Goal: Task Accomplishment & Management: Manage account settings

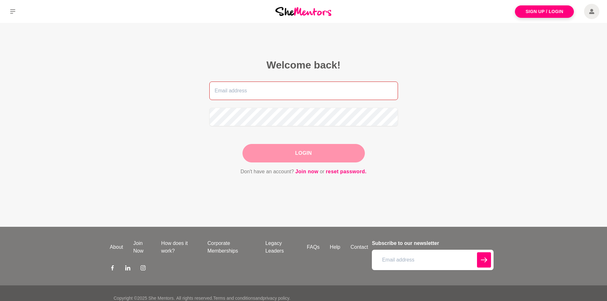
click at [250, 92] on input "email" at bounding box center [303, 91] width 189 height 18
type input "deepthi.balla@pointsbet.com"
click at [292, 151] on button "Login" at bounding box center [303, 153] width 122 height 18
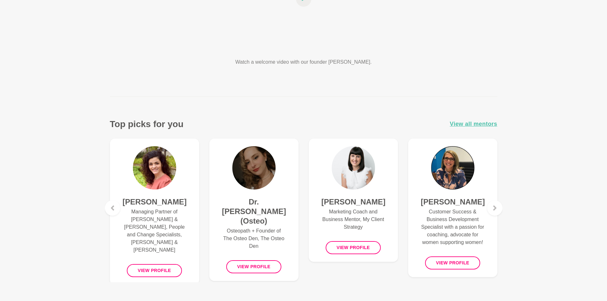
scroll to position [159, 0]
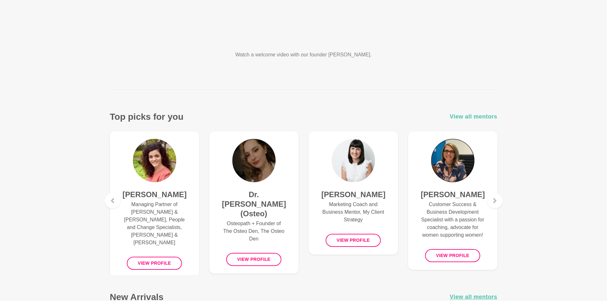
click at [467, 117] on span "View all mentors" at bounding box center [473, 116] width 47 height 9
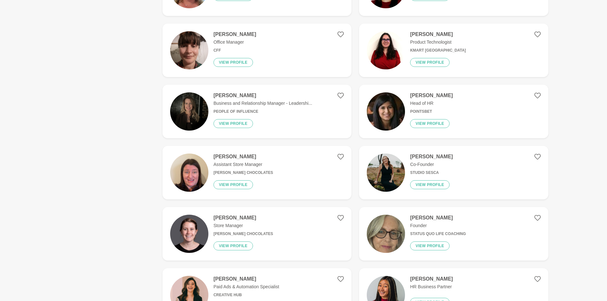
scroll to position [637, 0]
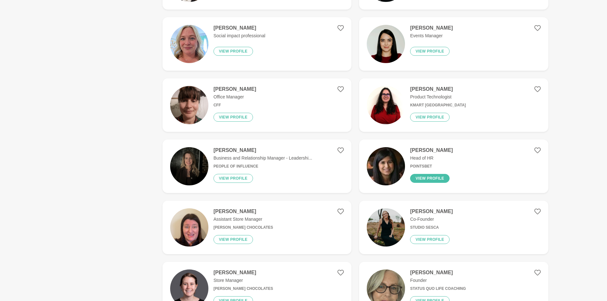
click at [433, 176] on button "View profile" at bounding box center [430, 178] width 40 height 9
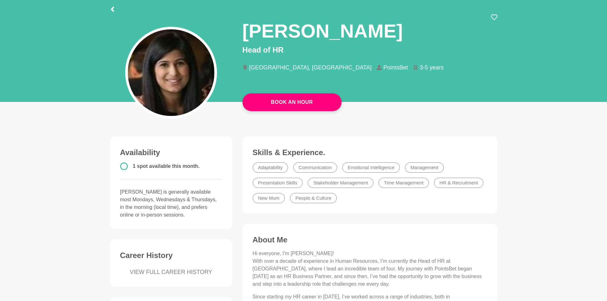
scroll to position [32, 0]
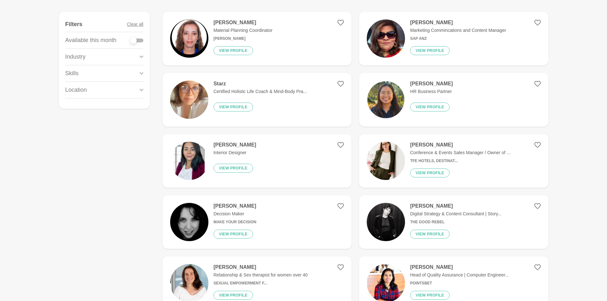
scroll to position [96, 0]
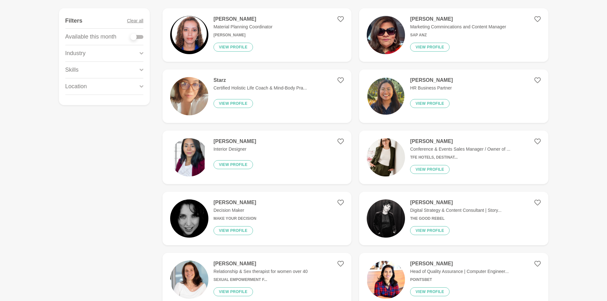
click at [425, 261] on h4 "[PERSON_NAME]" at bounding box center [459, 264] width 98 height 6
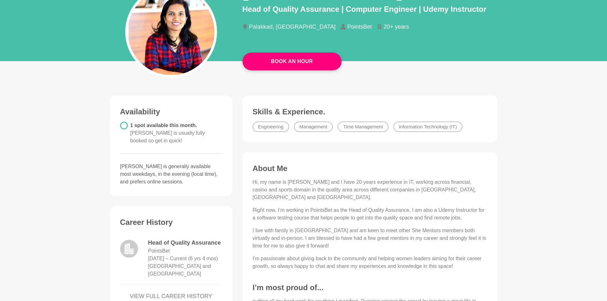
scroll to position [64, 0]
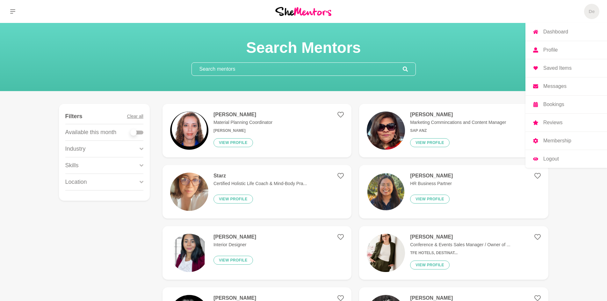
click at [590, 12] on h5 "De" at bounding box center [591, 12] width 6 height 6
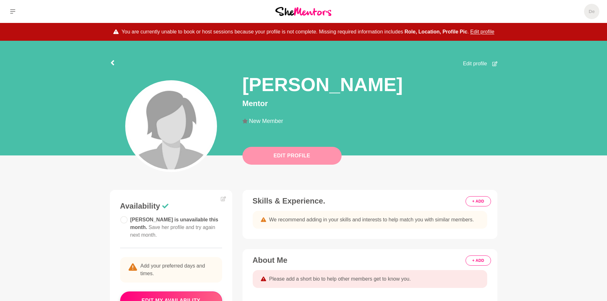
click at [289, 163] on button "Edit Profile" at bounding box center [291, 156] width 99 height 18
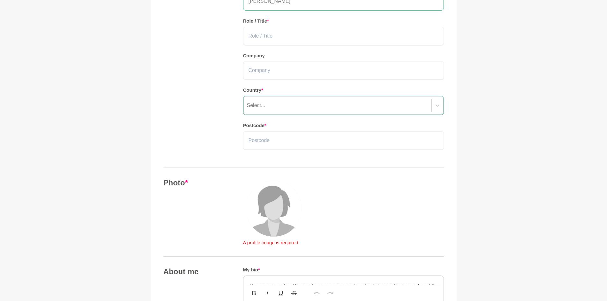
scroll to position [127, 0]
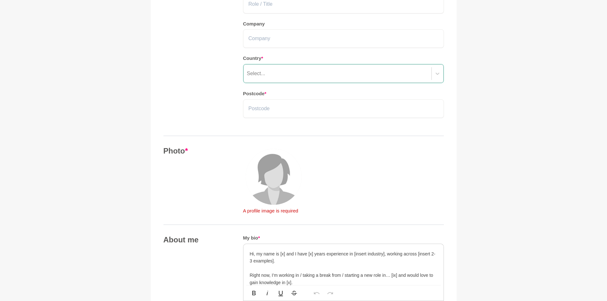
click at [264, 187] on img at bounding box center [274, 177] width 56 height 56
click at [269, 181] on img at bounding box center [274, 177] width 56 height 56
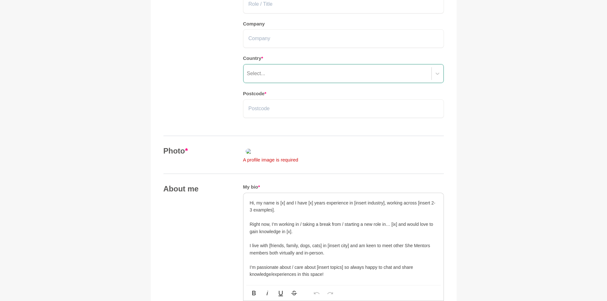
click at [300, 156] on img at bounding box center [289, 151] width 92 height 10
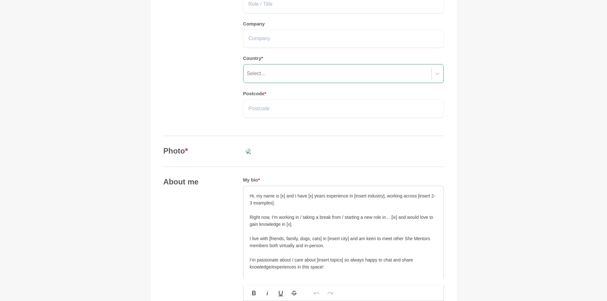
click at [297, 156] on img at bounding box center [289, 151] width 92 height 10
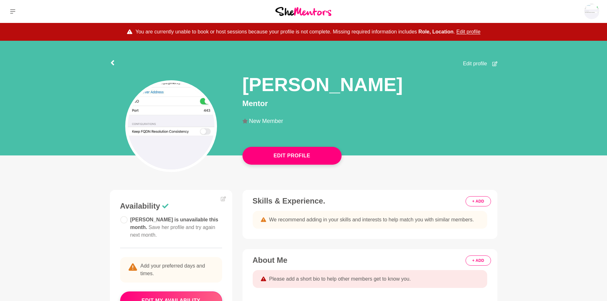
click at [178, 128] on img at bounding box center [171, 126] width 87 height 87
click at [287, 158] on button "Edit Profile" at bounding box center [291, 156] width 99 height 18
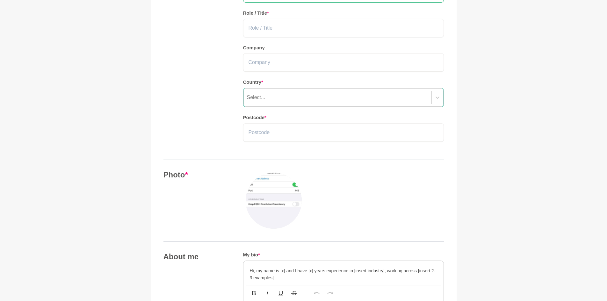
scroll to position [159, 0]
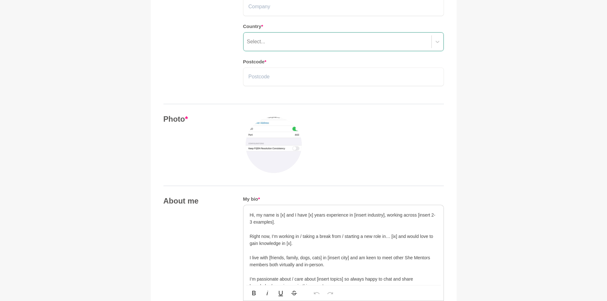
click at [271, 145] on img at bounding box center [274, 145] width 56 height 56
click at [268, 132] on img at bounding box center [274, 145] width 56 height 56
drag, startPoint x: 263, startPoint y: 137, endPoint x: 237, endPoint y: 152, distance: 30.7
click at [237, 152] on div "Photo *" at bounding box center [303, 144] width 280 height 61
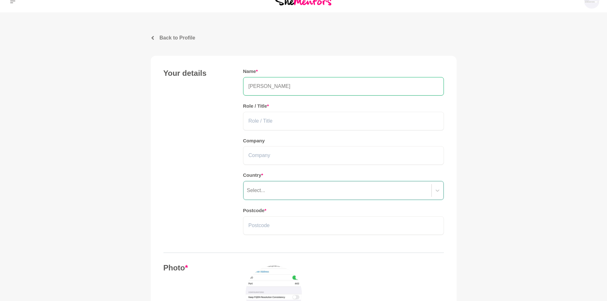
scroll to position [0, 0]
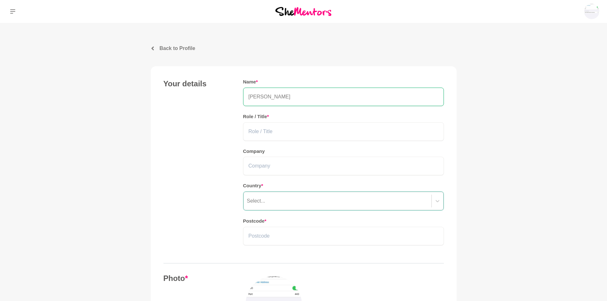
drag, startPoint x: 173, startPoint y: 40, endPoint x: 173, endPoint y: 43, distance: 3.8
click at [173, 47] on p "Back to Profile" at bounding box center [178, 49] width 36 height 8
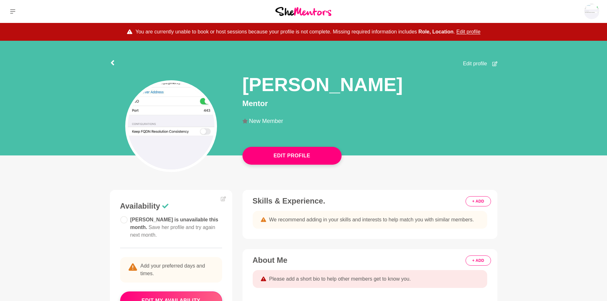
click at [191, 128] on img at bounding box center [171, 126] width 87 height 87
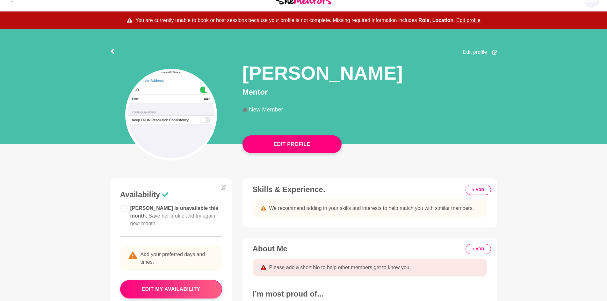
scroll to position [10, 0]
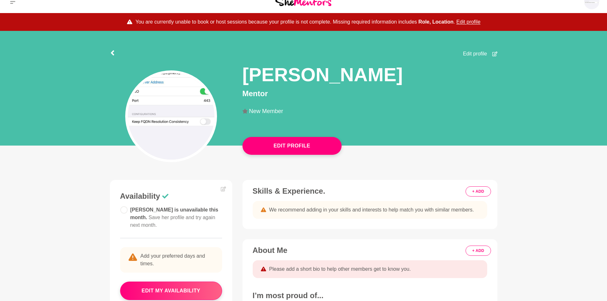
click at [481, 53] on span "Edit profile" at bounding box center [475, 54] width 24 height 8
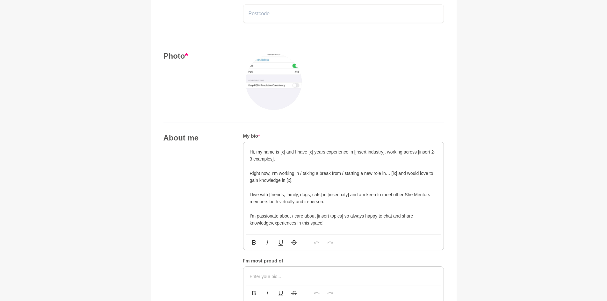
scroll to position [223, 0]
click at [270, 74] on img at bounding box center [274, 81] width 56 height 56
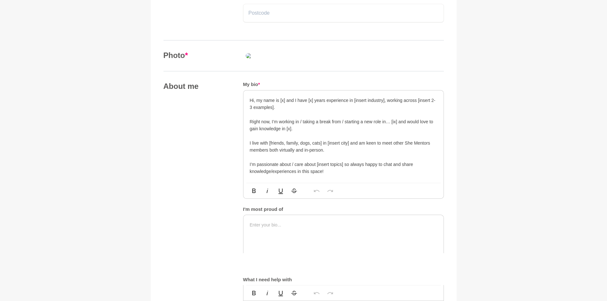
click at [310, 61] on img at bounding box center [289, 56] width 92 height 10
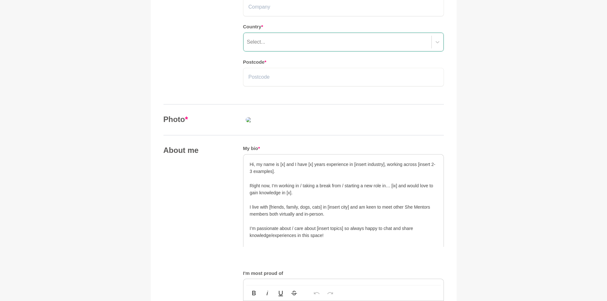
scroll to position [159, 0]
click at [280, 125] on img at bounding box center [289, 119] width 92 height 10
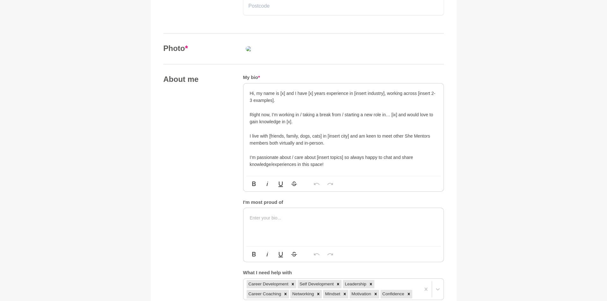
scroll to position [191, 0]
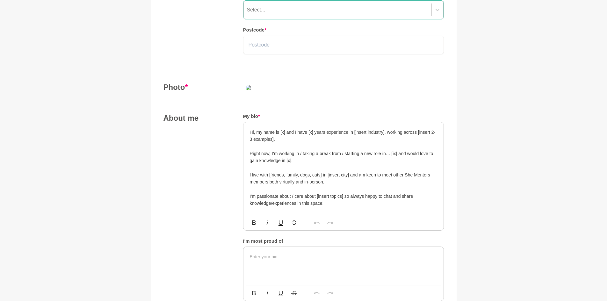
click at [289, 93] on img at bounding box center [289, 88] width 92 height 10
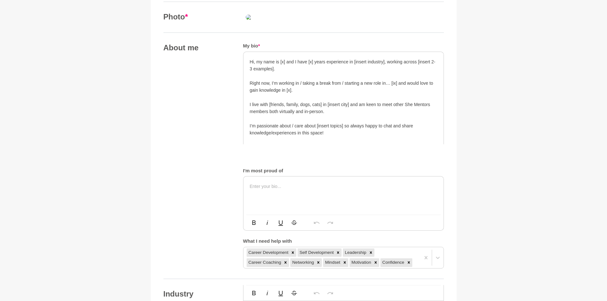
scroll to position [255, 0]
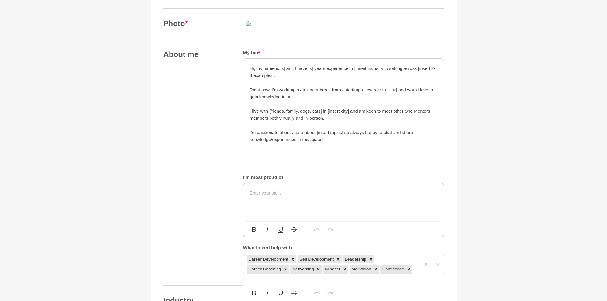
click at [284, 29] on img at bounding box center [289, 24] width 92 height 10
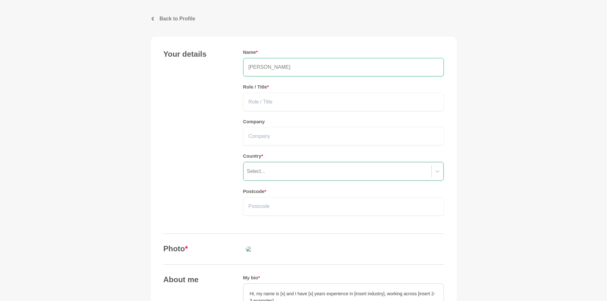
scroll to position [0, 0]
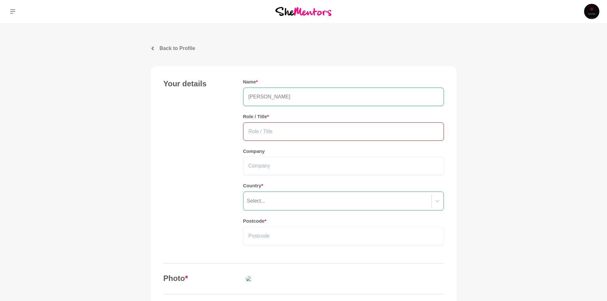
click at [254, 130] on input "text" at bounding box center [343, 131] width 201 height 18
type input "QA Lead"
click at [270, 167] on input "text" at bounding box center [343, 166] width 201 height 18
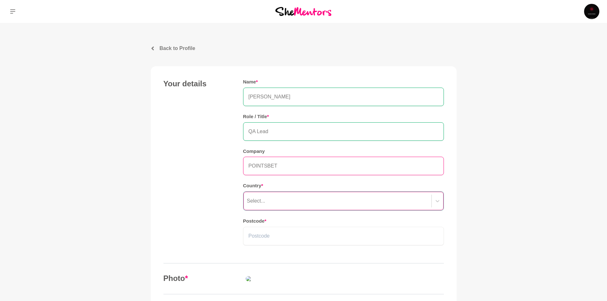
type input "POINTSBET"
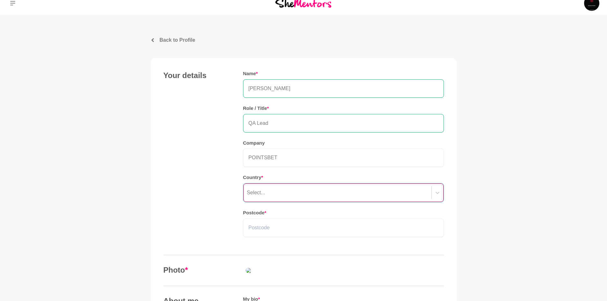
click at [268, 194] on div "Select..." at bounding box center [343, 192] width 200 height 18
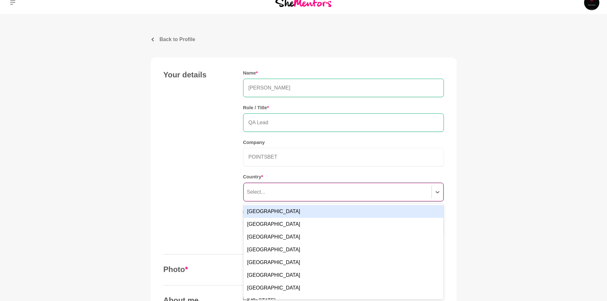
scroll to position [10, 0]
click at [264, 212] on div "[GEOGRAPHIC_DATA]" at bounding box center [343, 210] width 200 height 13
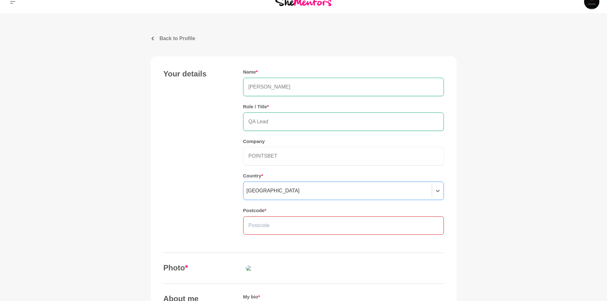
click at [265, 221] on input "text" at bounding box center [343, 225] width 201 height 18
type input "3"
type input "3030"
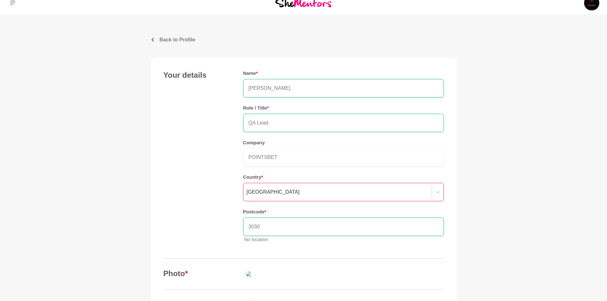
scroll to position [0, 0]
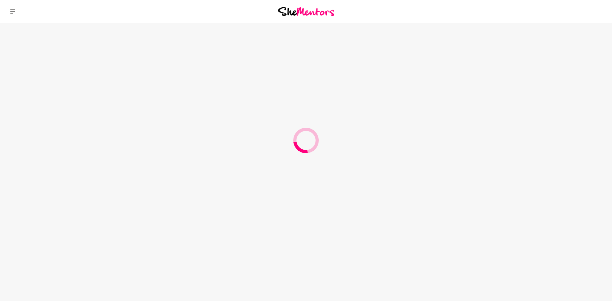
click at [539, 11] on div "Dashboard Profile Saved Items Membership Logout Dashboard Profile Saved Items M…" at bounding box center [510, 11] width 204 height 23
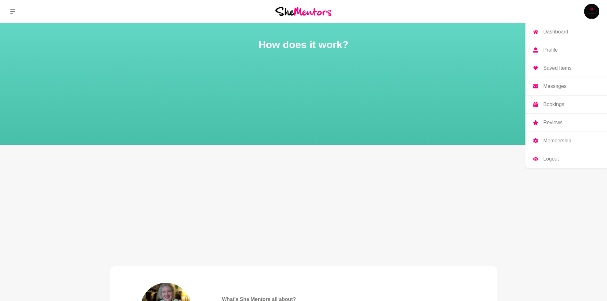
click at [550, 47] on p "Profile" at bounding box center [550, 49] width 14 height 5
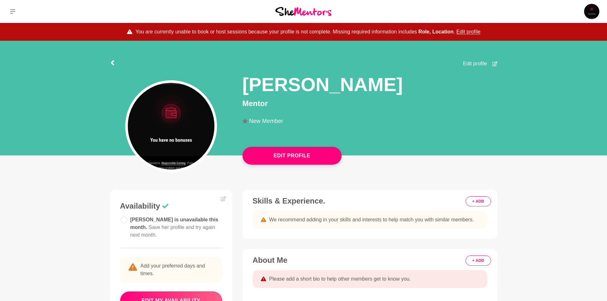
click at [167, 134] on img at bounding box center [171, 126] width 87 height 87
click at [282, 156] on button "Edit Profile" at bounding box center [291, 156] width 99 height 18
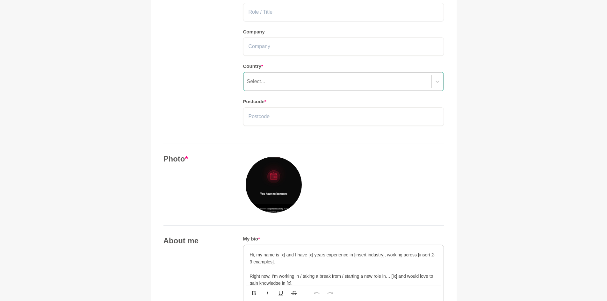
scroll to position [127, 0]
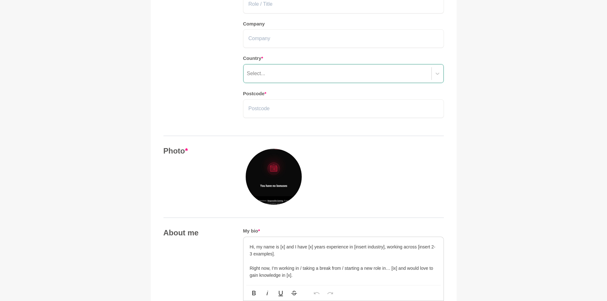
click at [278, 180] on img at bounding box center [274, 177] width 56 height 56
click at [271, 189] on img at bounding box center [274, 177] width 56 height 56
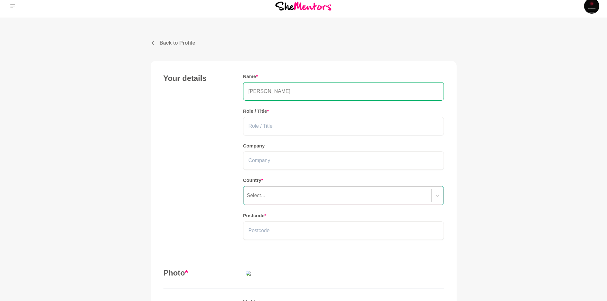
scroll to position [0, 0]
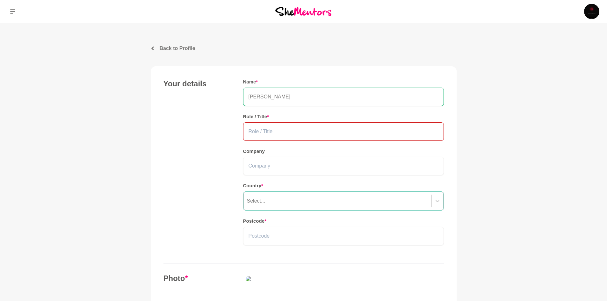
click at [259, 129] on input "text" at bounding box center [343, 131] width 201 height 18
type input "a"
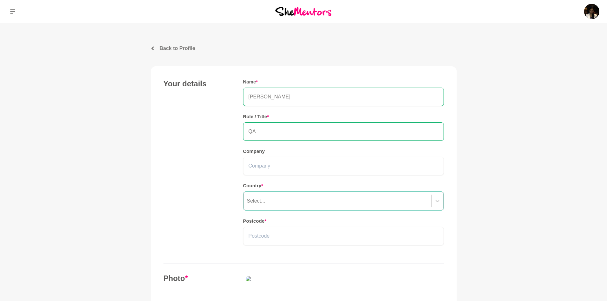
click at [262, 133] on input "QA" at bounding box center [343, 131] width 201 height 18
type input "QA Lead"
click at [250, 171] on input "text" at bounding box center [343, 166] width 201 height 18
type input "p"
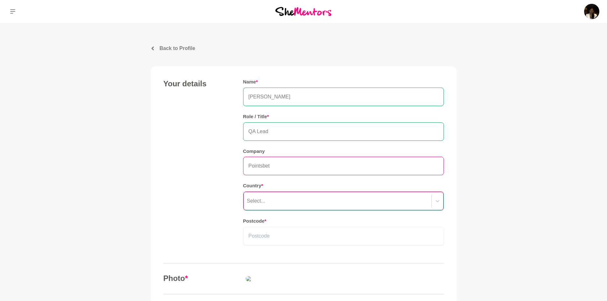
type input "Pointsbet"
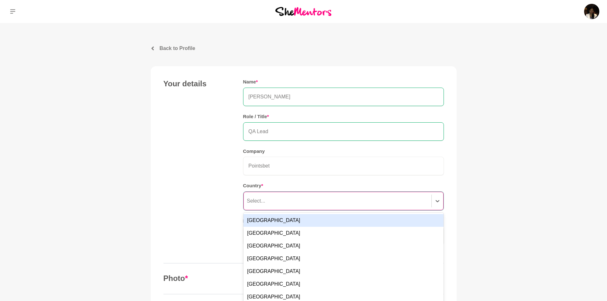
scroll to position [10, 0]
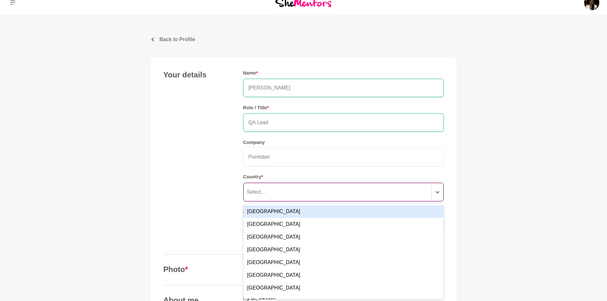
click at [267, 199] on div "Select..." at bounding box center [343, 192] width 200 height 18
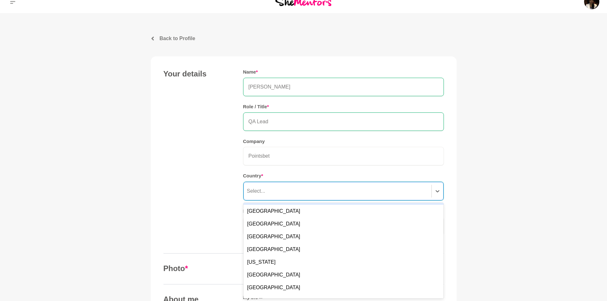
scroll to position [0, 0]
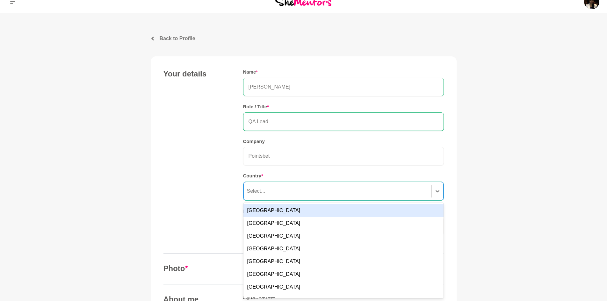
click at [259, 212] on div "[GEOGRAPHIC_DATA]" at bounding box center [343, 210] width 200 height 13
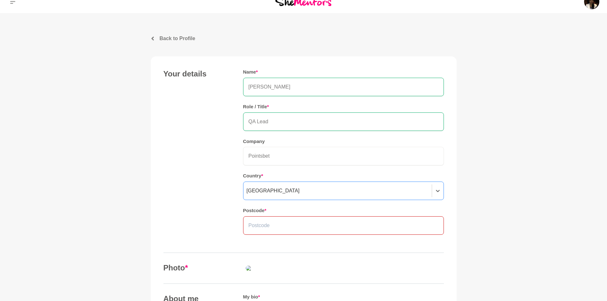
click at [253, 221] on input "text" at bounding box center [343, 225] width 201 height 18
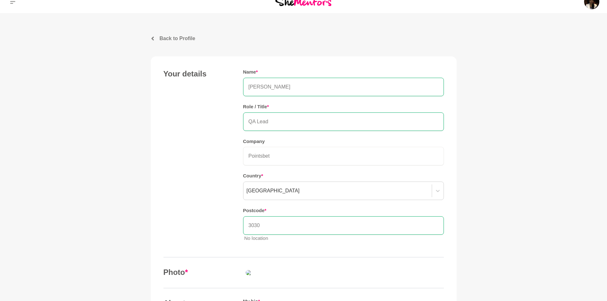
type input "3030"
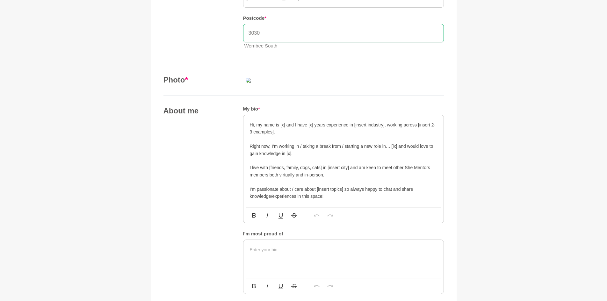
scroll to position [233, 0]
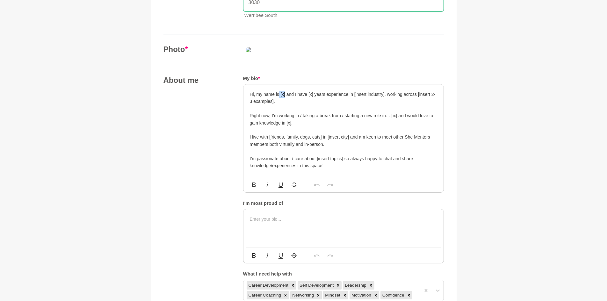
drag, startPoint x: 280, startPoint y: 176, endPoint x: 285, endPoint y: 177, distance: 5.2
click at [285, 105] on p "Hi, my name is [x] and I have [x] years experience in [insert industry], workin…" at bounding box center [343, 98] width 187 height 14
click at [335, 105] on p "Hi, my name is [PERSON_NAME] and I have [x] years experience in [insert industr…" at bounding box center [343, 98] width 187 height 14
drag, startPoint x: 303, startPoint y: 175, endPoint x: 317, endPoint y: 185, distance: 18.0
click at [317, 105] on p "Hi, my name is [PERSON_NAME] and I have 13 years experience in [insert industry…" at bounding box center [343, 98] width 187 height 14
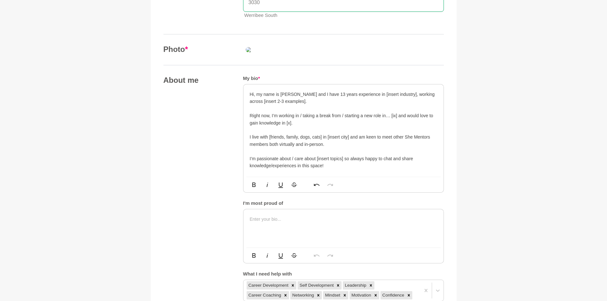
click at [306, 105] on p "Hi, my name is [PERSON_NAME] and I have 13 years experience in [insert industry…" at bounding box center [343, 98] width 187 height 14
click at [377, 105] on p "Hi, my name is [PERSON_NAME] and I have 13 years experience in [insert industry…" at bounding box center [343, 98] width 187 height 14
drag, startPoint x: 376, startPoint y: 175, endPoint x: 406, endPoint y: 175, distance: 30.9
click at [406, 105] on p "Hi, my name is [PERSON_NAME] and I have 13 years experience in [insert industry…" at bounding box center [343, 98] width 187 height 14
drag, startPoint x: 251, startPoint y: 182, endPoint x: 291, endPoint y: 183, distance: 39.8
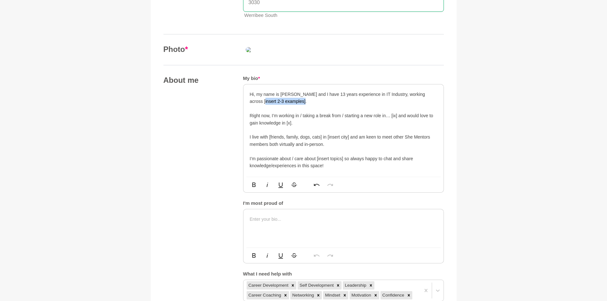
click at [291, 105] on p "Hi, my name is [PERSON_NAME] and I have 13 years experience in IT Industry, wor…" at bounding box center [343, 98] width 187 height 14
drag, startPoint x: 299, startPoint y: 196, endPoint x: 365, endPoint y: 196, distance: 65.9
click at [365, 126] on p "Right now, I’m working in / taking a break from / starting a new role in… [ix] …" at bounding box center [343, 119] width 187 height 14
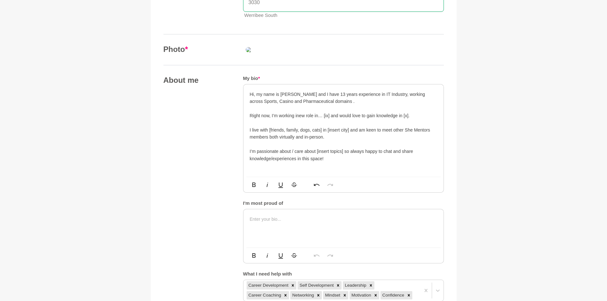
click at [311, 141] on p "I live with [friends, family, dogs, cats] in [insert city] and am keen to meet …" at bounding box center [343, 133] width 187 height 14
drag, startPoint x: 298, startPoint y: 196, endPoint x: 413, endPoint y: 198, distance: 114.4
click at [413, 119] on p "Right now, I’m working inew role in… [ix] and would love to gain knowledge in […" at bounding box center [343, 115] width 187 height 7
drag, startPoint x: 306, startPoint y: 200, endPoint x: 331, endPoint y: 201, distance: 25.8
click at [331, 126] on p at bounding box center [343, 122] width 187 height 7
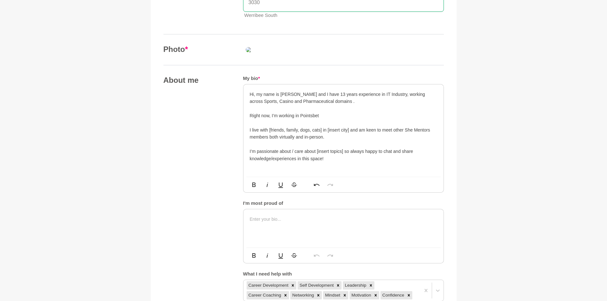
click at [330, 119] on p "Right now, I’m working in Pointsbet" at bounding box center [343, 115] width 187 height 7
drag, startPoint x: 268, startPoint y: 211, endPoint x: 322, endPoint y: 211, distance: 54.8
click at [322, 141] on p "I live with [friends, family, dogs, cats] in [insert city] and am keen to meet …" at bounding box center [343, 133] width 187 height 14
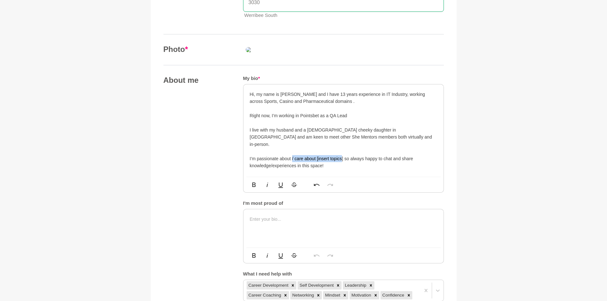
drag, startPoint x: 292, startPoint y: 233, endPoint x: 342, endPoint y: 235, distance: 50.1
click at [342, 169] on p "I’m passionate about / care about [insert topics] so always happy to chat and s…" at bounding box center [343, 162] width 187 height 14
click at [352, 169] on p "I’m passionate about learning and growing together so always happy to chat and …" at bounding box center [343, 162] width 187 height 14
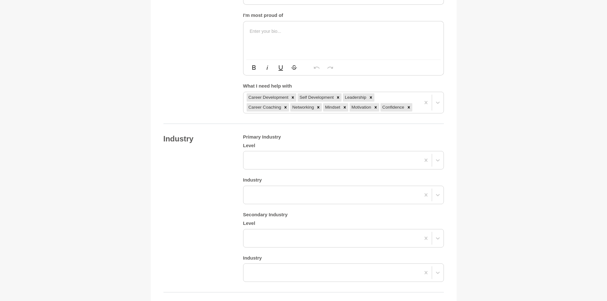
scroll to position [456, 0]
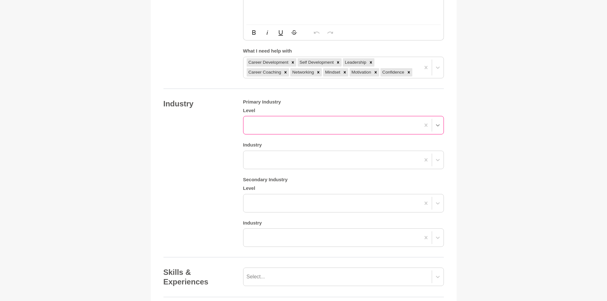
click at [439, 128] on icon at bounding box center [438, 125] width 6 height 6
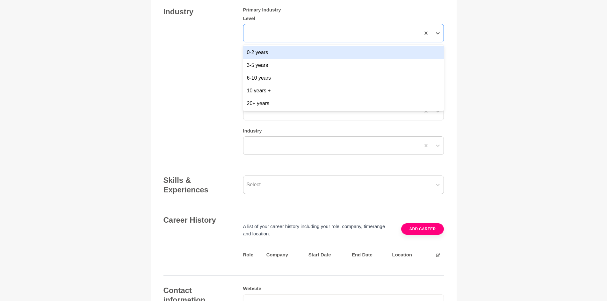
scroll to position [551, 0]
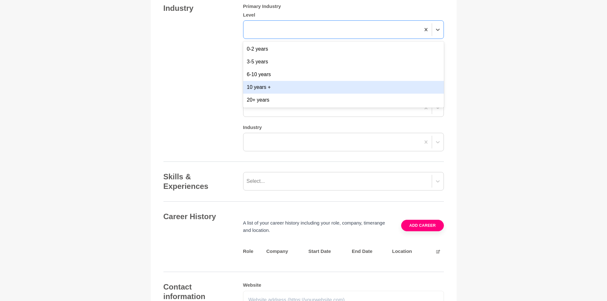
click at [261, 94] on div "10 years +" at bounding box center [343, 87] width 201 height 13
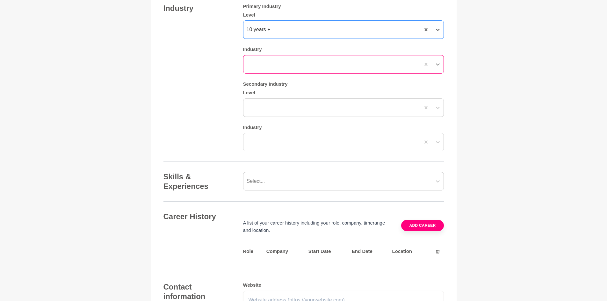
click at [438, 66] on icon at bounding box center [438, 64] width 4 height 2
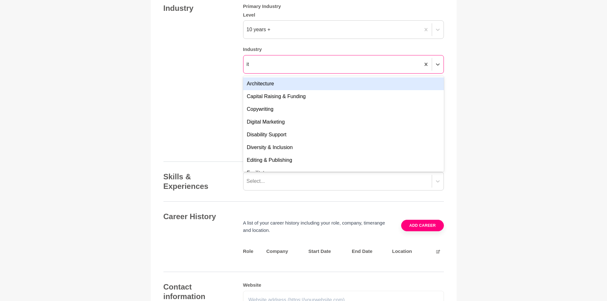
type input "i"
type input "t"
type input "INF"
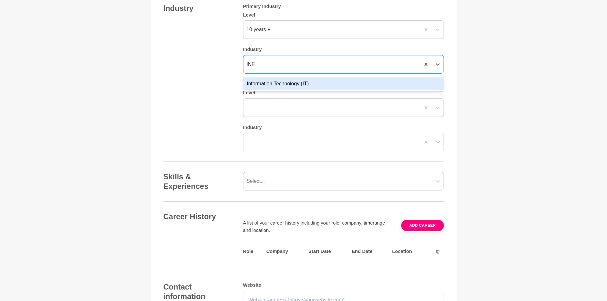
click at [336, 90] on div "Information Technology (IT)" at bounding box center [343, 83] width 201 height 13
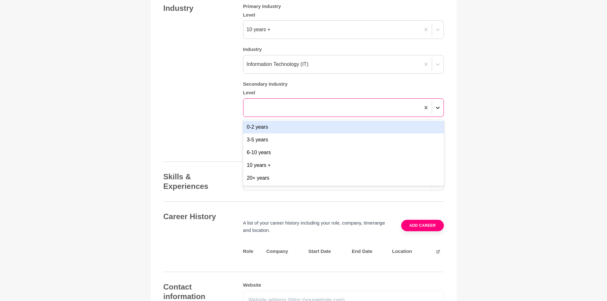
click at [437, 111] on icon at bounding box center [438, 107] width 6 height 6
click at [208, 152] on div "Industry Primary Industry Level 10 years + Industry Information Technology (IT)…" at bounding box center [303, 78] width 280 height 148
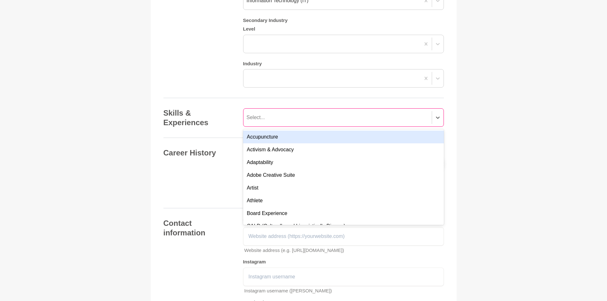
scroll to position [623, 0]
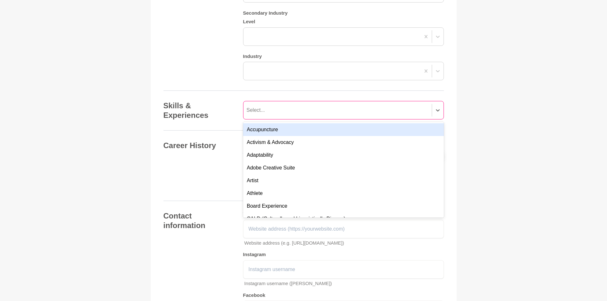
click at [262, 116] on div "Select..." at bounding box center [337, 109] width 188 height 11
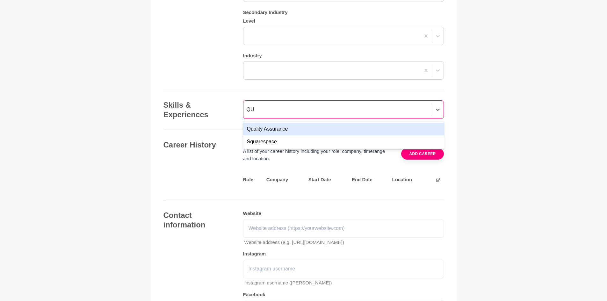
type input "QUA"
click at [270, 135] on div "Quality Assurance" at bounding box center [343, 129] width 201 height 13
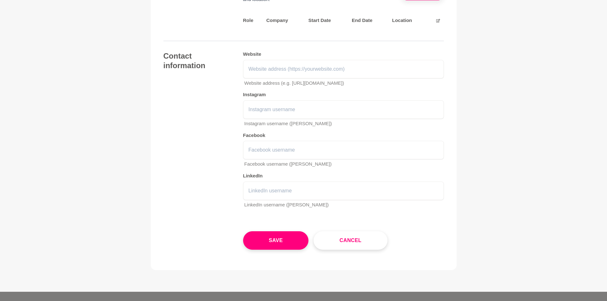
scroll to position [846, 0]
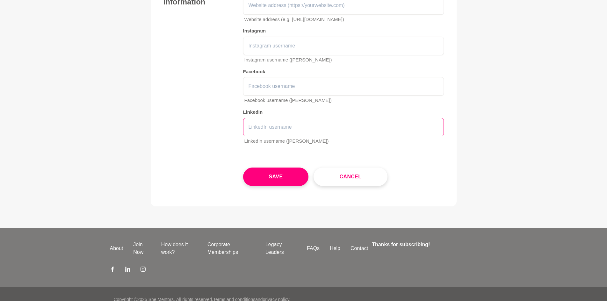
click at [279, 136] on input "text" at bounding box center [343, 127] width 201 height 18
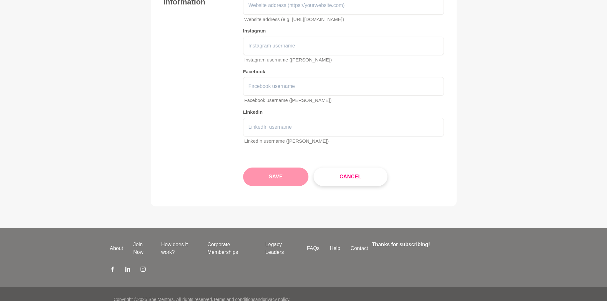
click at [290, 186] on button "Save" at bounding box center [276, 177] width 66 height 18
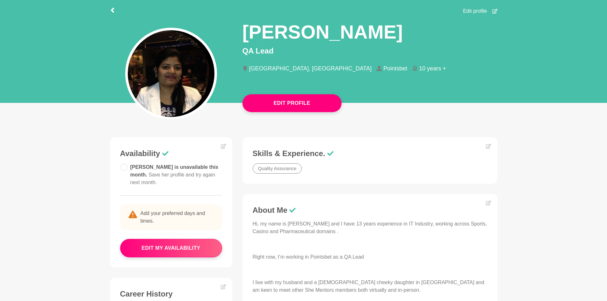
scroll to position [32, 0]
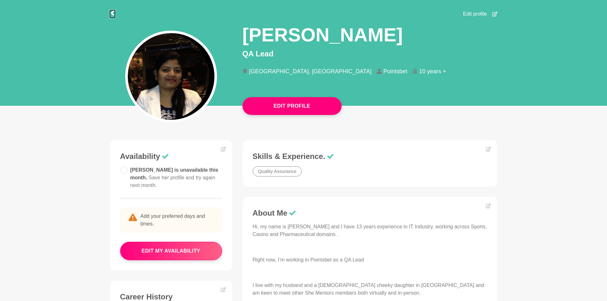
click at [113, 12] on icon at bounding box center [112, 13] width 3 height 5
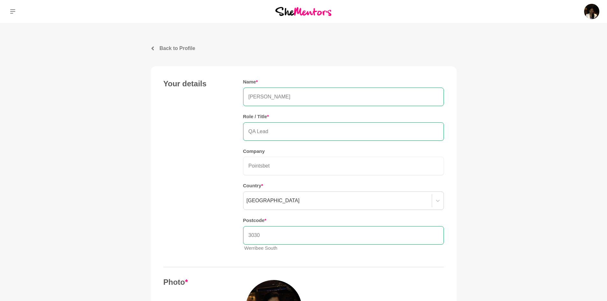
click at [296, 13] on img at bounding box center [303, 11] width 56 height 9
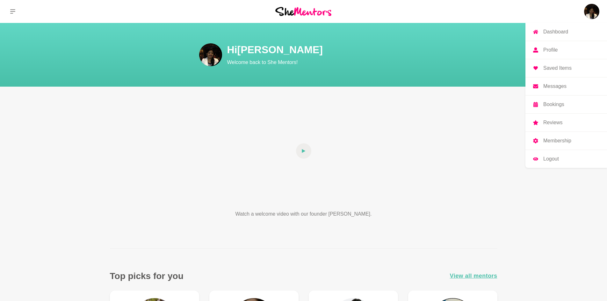
click at [592, 14] on img at bounding box center [591, 11] width 15 height 15
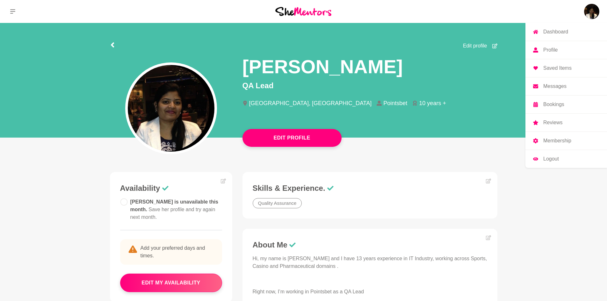
click at [544, 45] on link "Profile" at bounding box center [566, 50] width 82 height 18
click at [546, 47] on p "Profile" at bounding box center [550, 49] width 14 height 5
click at [549, 50] on p "Profile" at bounding box center [550, 49] width 14 height 5
click at [587, 14] on img at bounding box center [591, 11] width 15 height 15
click at [558, 33] on p "Dashboard" at bounding box center [555, 31] width 25 height 5
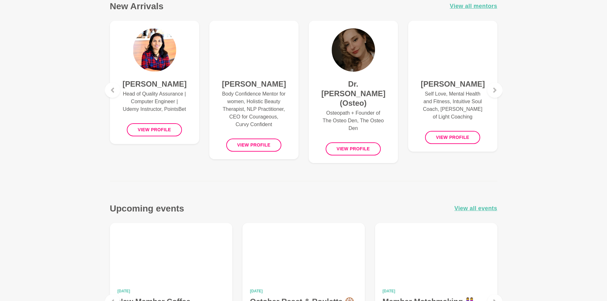
scroll to position [414, 0]
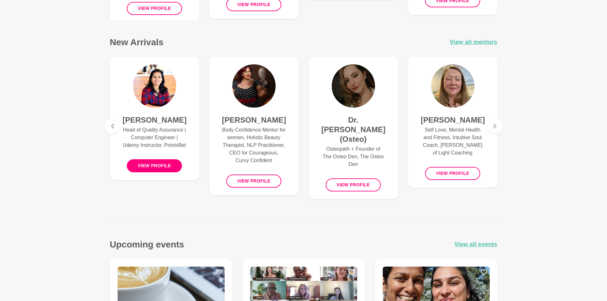
click at [171, 165] on button "View profile" at bounding box center [154, 165] width 55 height 13
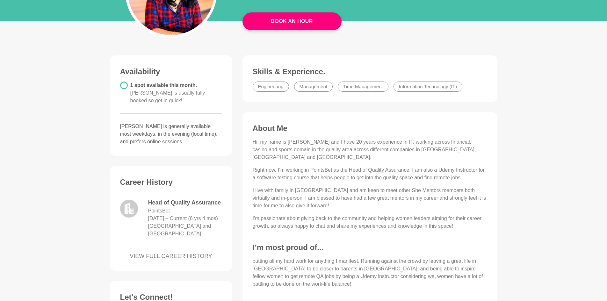
scroll to position [127, 0]
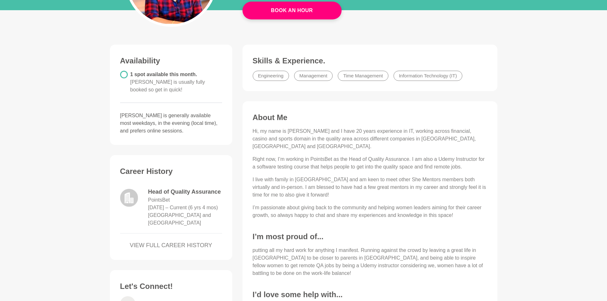
click at [251, 129] on div "About Me Hi, my name is [PERSON_NAME] and I have 20 years experience in IT, wor…" at bounding box center [370, 223] width 242 height 221
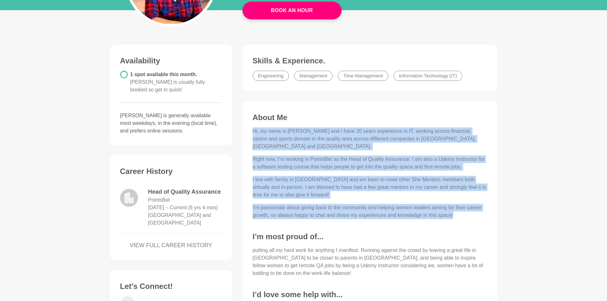
drag, startPoint x: 253, startPoint y: 130, endPoint x: 454, endPoint y: 210, distance: 216.5
click at [454, 210] on div "Hi, my name is [PERSON_NAME] and I have 20 years experience in IT, working acro…" at bounding box center [370, 173] width 234 height 92
copy div "Hi, my name is [PERSON_NAME] and I have 20 years experience in IT, working acro…"
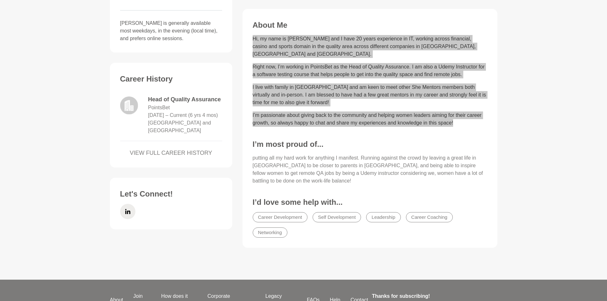
scroll to position [223, 0]
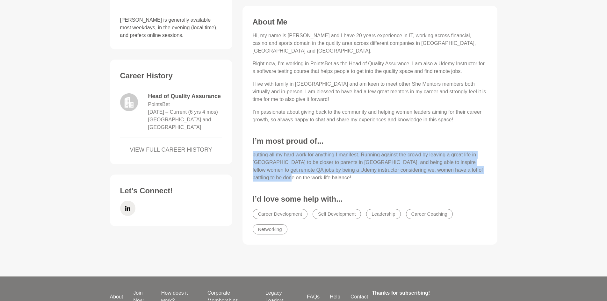
drag, startPoint x: 248, startPoint y: 145, endPoint x: 481, endPoint y: 160, distance: 233.7
click at [481, 160] on figure "About Me Hi, my name is [PERSON_NAME] and I have 20 years experience in IT, wor…" at bounding box center [369, 125] width 255 height 239
copy p "putting all my hard work for anything I manifest. Running against the crowd by …"
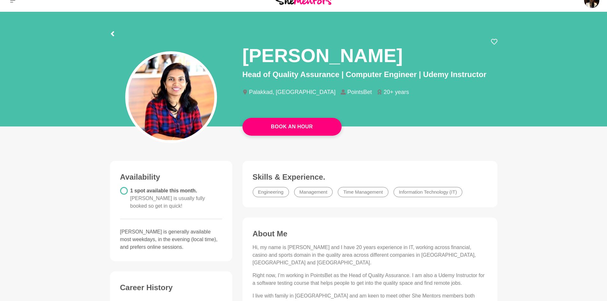
scroll to position [0, 0]
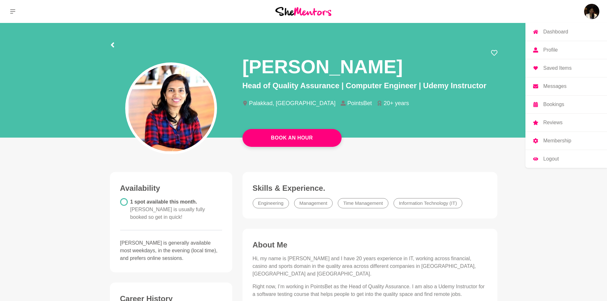
click at [591, 13] on img at bounding box center [591, 11] width 15 height 15
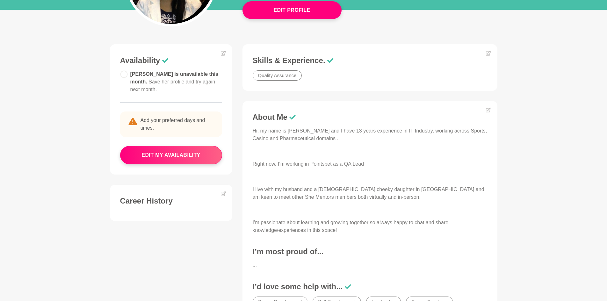
scroll to position [127, 0]
click at [487, 111] on icon at bounding box center [488, 110] width 5 height 5
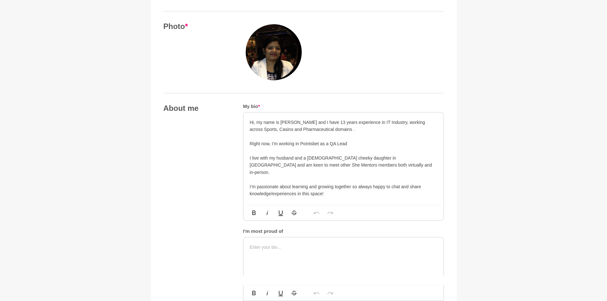
scroll to position [287, 0]
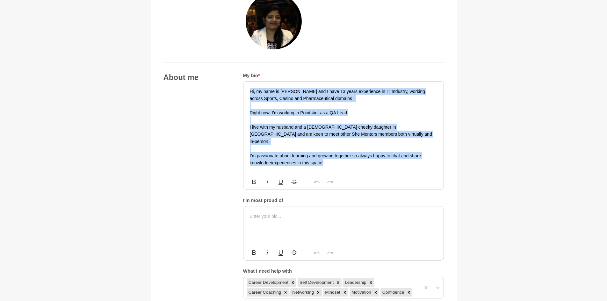
drag, startPoint x: 247, startPoint y: 90, endPoint x: 373, endPoint y: 168, distance: 148.0
click at [373, 168] on div "Hi, my name is [PERSON_NAME] and I have 13 years experience in IT Industry, wor…" at bounding box center [343, 128] width 200 height 92
copy div "Hi, my name is [PERSON_NAME] and I have 13 years experience in IT Industry, wor…"
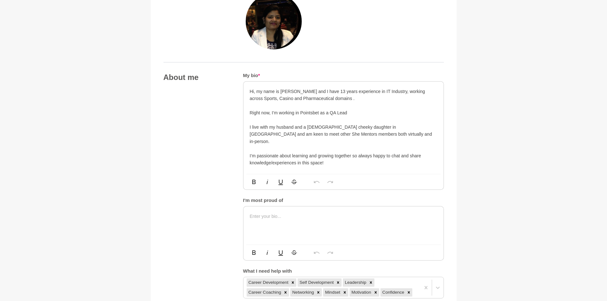
click at [144, 158] on section "Back to Profile Your details [PERSON_NAME] QA Lead Pointsbet [GEOGRAPHIC_DATA] …" at bounding box center [303, 287] width 326 height 1059
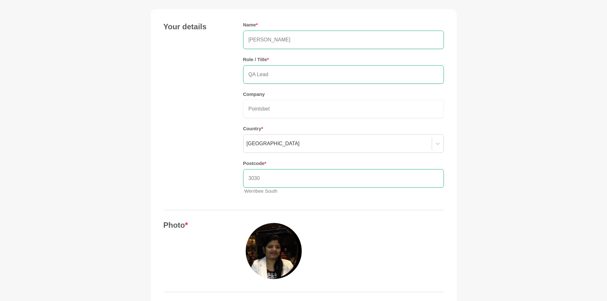
scroll to position [0, 0]
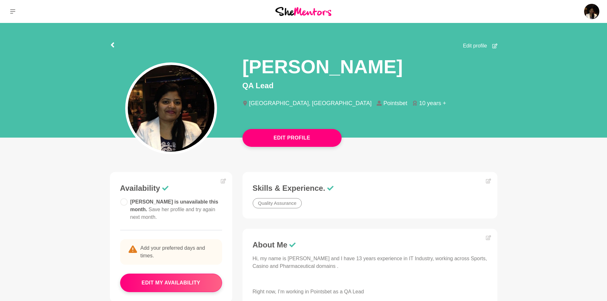
click at [115, 42] on div at bounding box center [112, 43] width 5 height 11
click at [112, 44] on icon at bounding box center [112, 44] width 3 height 5
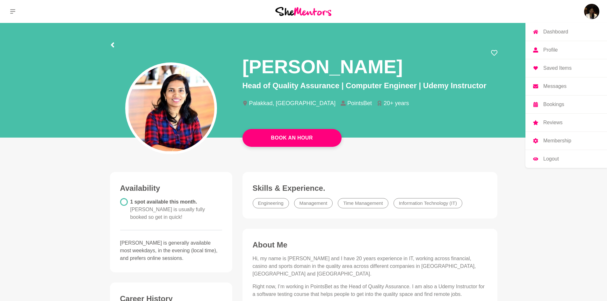
click at [591, 5] on img at bounding box center [591, 11] width 15 height 15
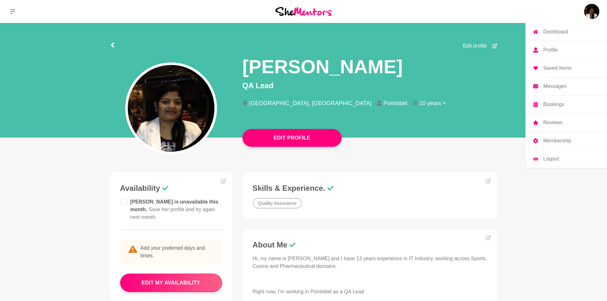
click at [561, 32] on p "Dashboard" at bounding box center [555, 31] width 25 height 5
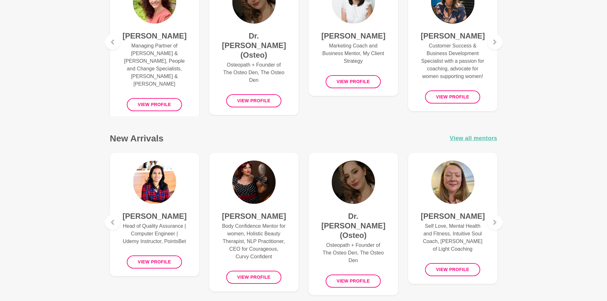
scroll to position [223, 0]
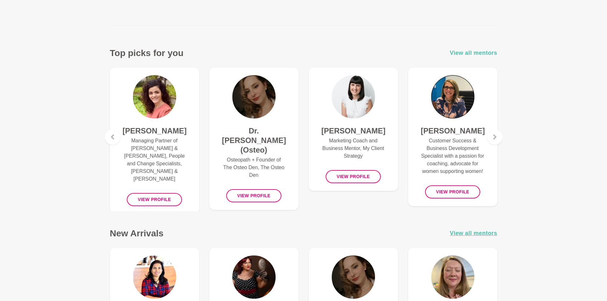
click at [471, 51] on span "View all mentors" at bounding box center [473, 52] width 47 height 9
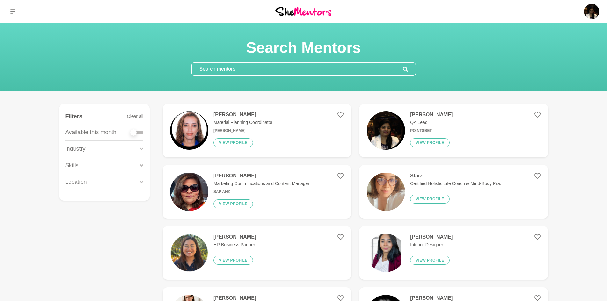
click at [290, 71] on input "text" at bounding box center [297, 69] width 211 height 13
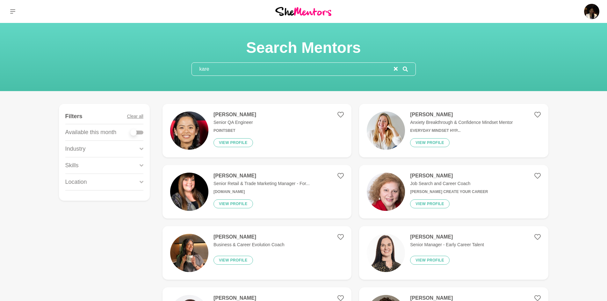
type input "kare"
click at [244, 112] on h4 "[PERSON_NAME]" at bounding box center [234, 114] width 43 height 6
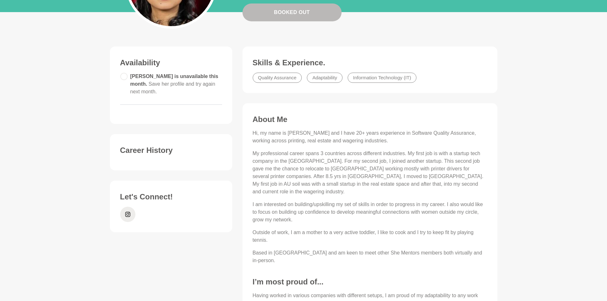
scroll to position [159, 0]
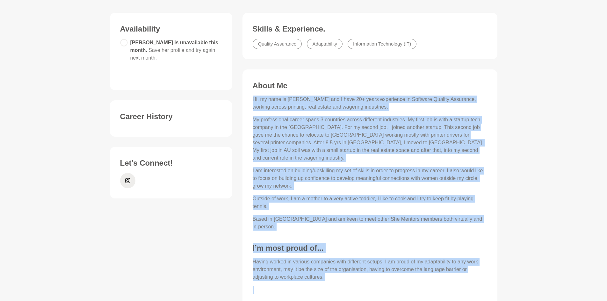
drag, startPoint x: 247, startPoint y: 98, endPoint x: 394, endPoint y: 272, distance: 227.6
click at [394, 272] on figure "About Me Hi, my name is [PERSON_NAME] and I have 20+ years experience in Softwa…" at bounding box center [369, 212] width 255 height 287
copy div "Hi, my name is [PERSON_NAME] and I have 20+ years experience in Software Qualit…"
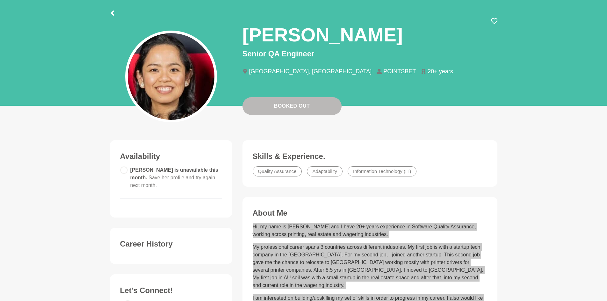
scroll to position [0, 0]
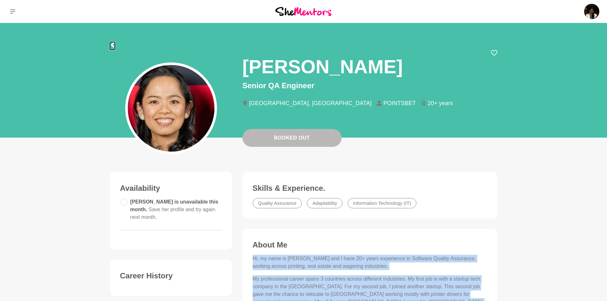
click at [113, 44] on icon at bounding box center [112, 44] width 5 height 5
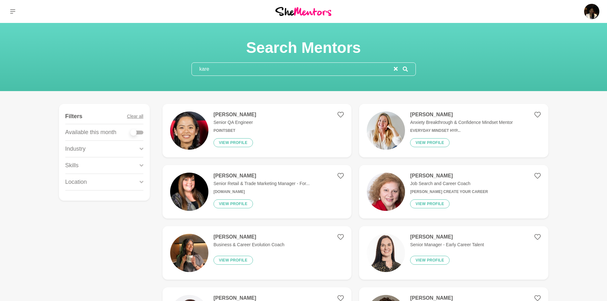
click at [395, 67] on icon "reset" at bounding box center [396, 69] width 4 height 4
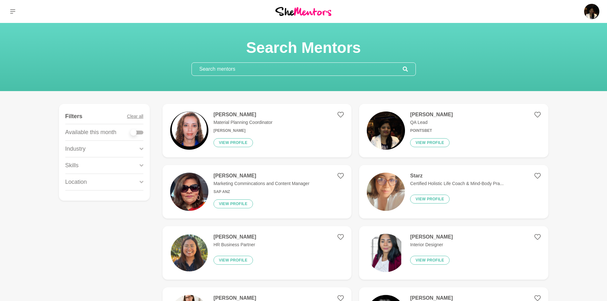
click at [375, 71] on input "text" at bounding box center [297, 69] width 211 height 13
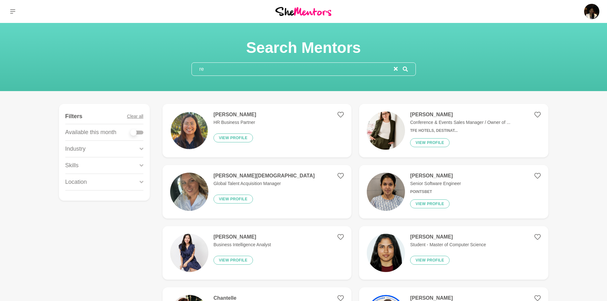
type input "re"
click at [428, 176] on h4 "[PERSON_NAME]" at bounding box center [435, 176] width 51 height 6
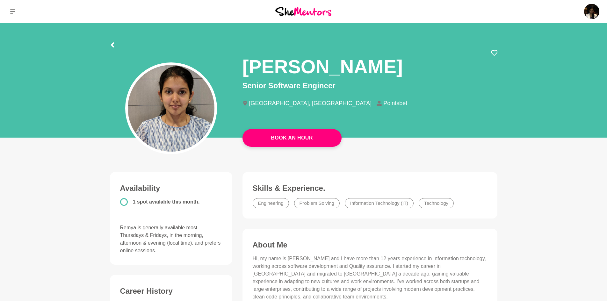
scroll to position [64, 0]
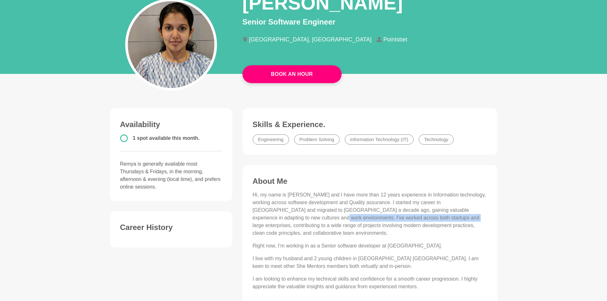
drag, startPoint x: 285, startPoint y: 217, endPoint x: 410, endPoint y: 220, distance: 125.2
click at [410, 220] on p "Hi, my name is [PERSON_NAME] and I have more than 12 years experience in Inform…" at bounding box center [370, 214] width 234 height 46
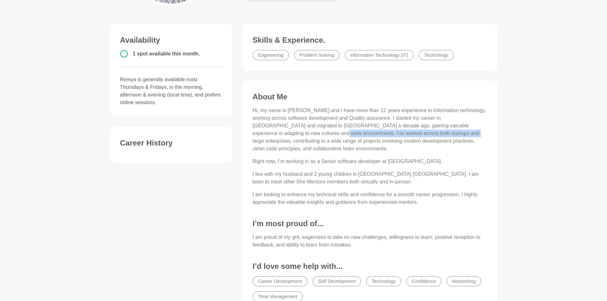
scroll to position [159, 0]
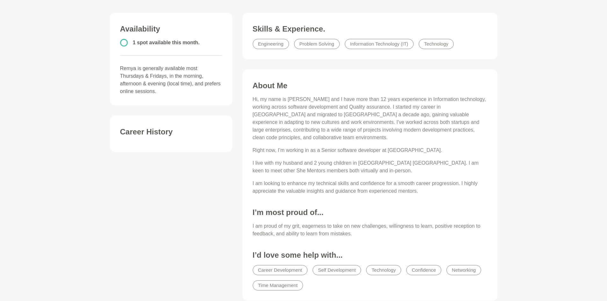
click at [245, 195] on figure "About Me Hi, my name is [PERSON_NAME] and I have more than 12 years experience …" at bounding box center [369, 184] width 255 height 231
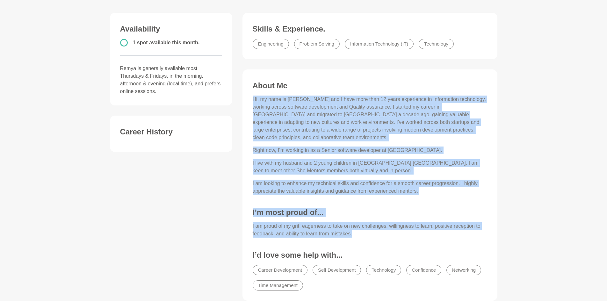
drag, startPoint x: 250, startPoint y: 98, endPoint x: 354, endPoint y: 235, distance: 171.5
click at [354, 235] on div "About Me Hi, my name is [PERSON_NAME] and I have more than 12 years experience …" at bounding box center [370, 187] width 242 height 213
copy div "Lo, ip dolo si Ametc Adipisci eli S doei temp inci 41 utlab etdolorema al Enima…"
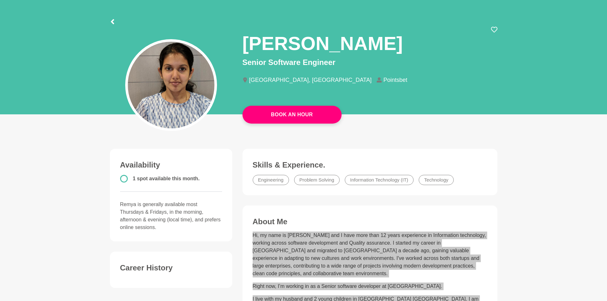
scroll to position [0, 0]
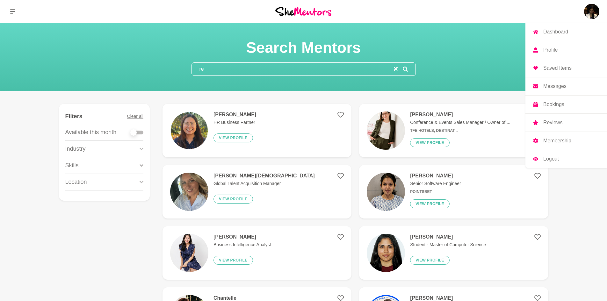
click at [595, 11] on img at bounding box center [591, 11] width 15 height 15
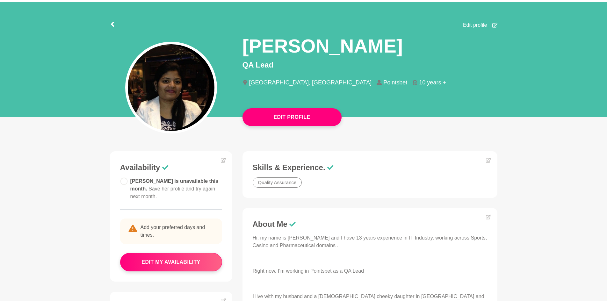
scroll to position [20, 0]
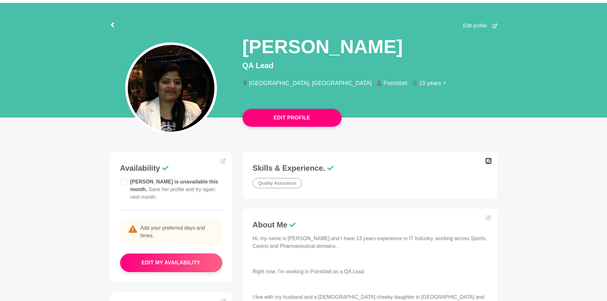
click at [489, 161] on icon at bounding box center [488, 161] width 5 height 5
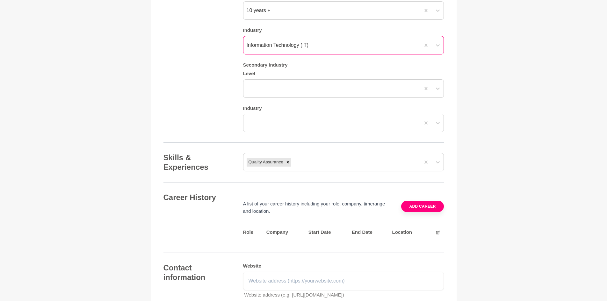
scroll to position [637, 0]
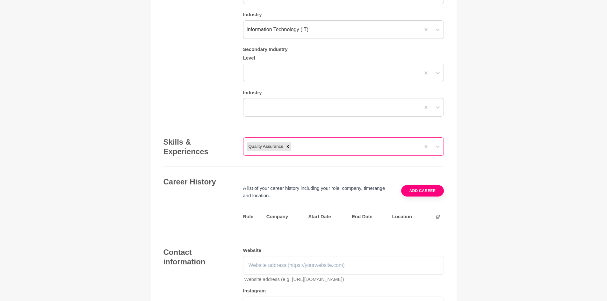
click at [313, 147] on div "Quality Assurance" at bounding box center [331, 146] width 177 height 11
click at [301, 147] on div "Quality Assurance" at bounding box center [331, 146] width 177 height 11
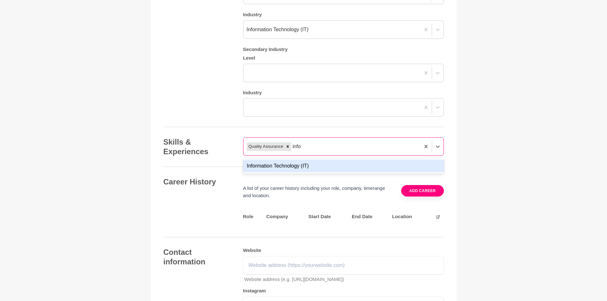
type input "infor"
click at [291, 166] on div "Information Technology (IT)" at bounding box center [343, 166] width 201 height 13
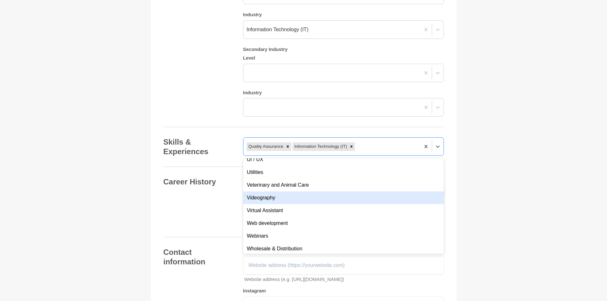
scroll to position [2443, 0]
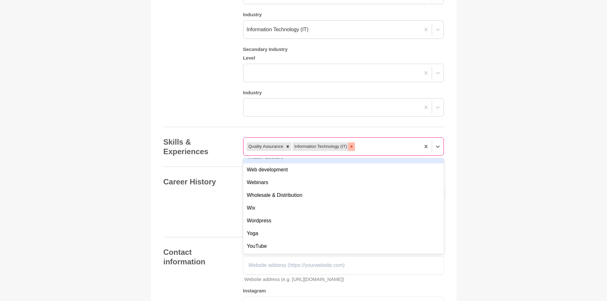
click at [352, 147] on icon at bounding box center [351, 147] width 2 height 2
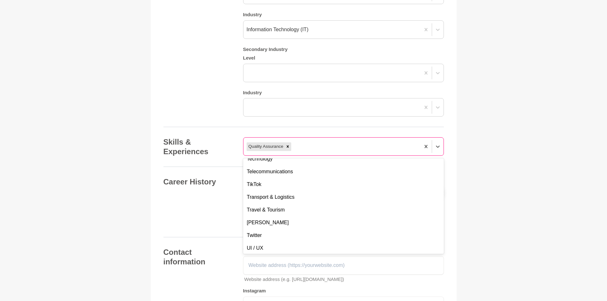
scroll to position [2296, 0]
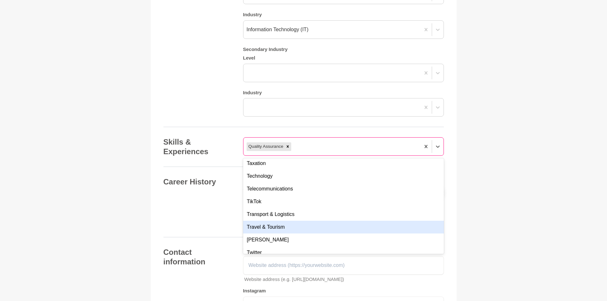
click at [290, 228] on div "Travel & Tourism" at bounding box center [343, 227] width 201 height 13
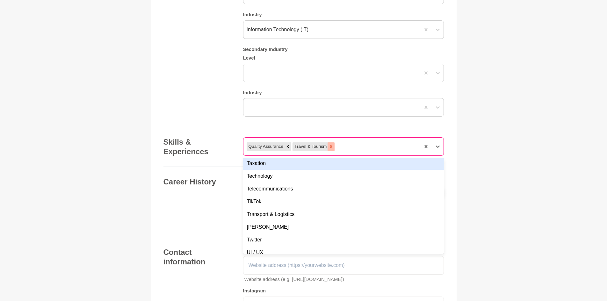
click at [331, 147] on icon at bounding box center [331, 147] width 2 height 2
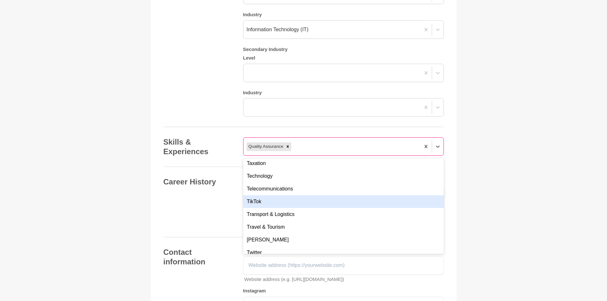
scroll to position [2264, 0]
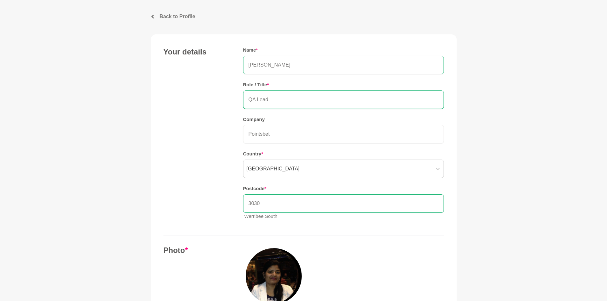
scroll to position [0, 0]
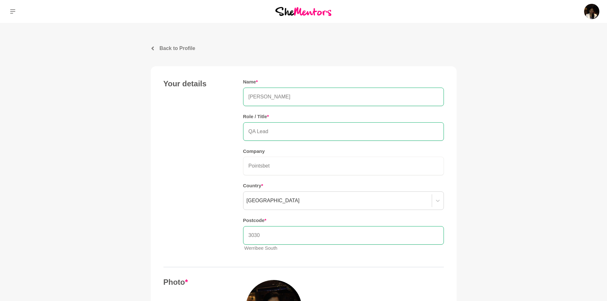
click at [303, 13] on img at bounding box center [303, 11] width 56 height 9
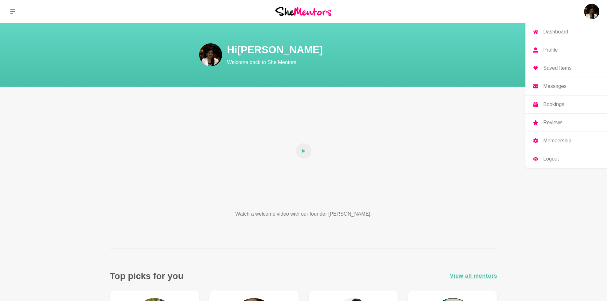
click at [560, 32] on p "Dashboard" at bounding box center [555, 31] width 25 height 5
click at [566, 30] on p "Dashboard" at bounding box center [555, 31] width 25 height 5
click at [565, 31] on p "Dashboard" at bounding box center [555, 31] width 25 height 5
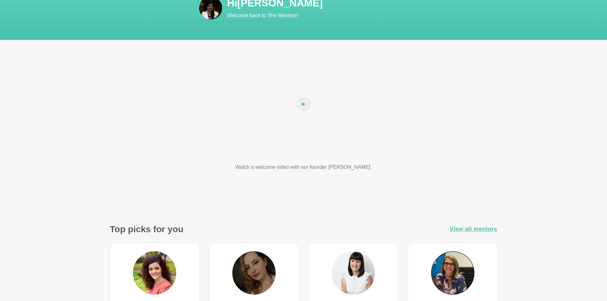
scroll to position [96, 0]
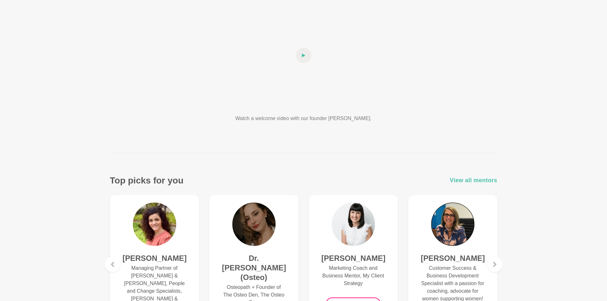
click at [465, 181] on span "View all mentors" at bounding box center [473, 180] width 47 height 9
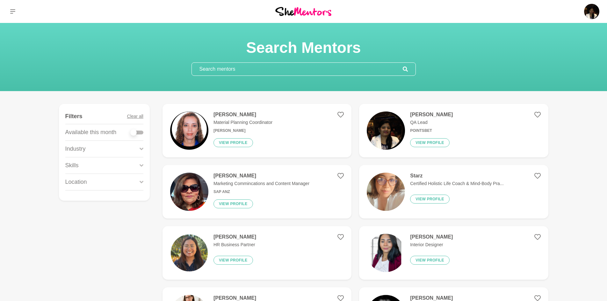
click at [284, 69] on input "text" at bounding box center [297, 69] width 211 height 13
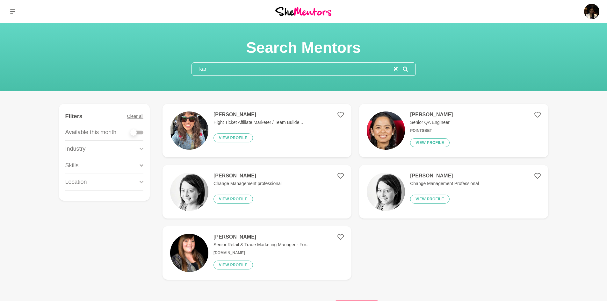
type input "kar"
click at [431, 115] on h4 "[PERSON_NAME]" at bounding box center [431, 114] width 43 height 6
click at [395, 68] on icon "reset" at bounding box center [396, 69] width 4 height 4
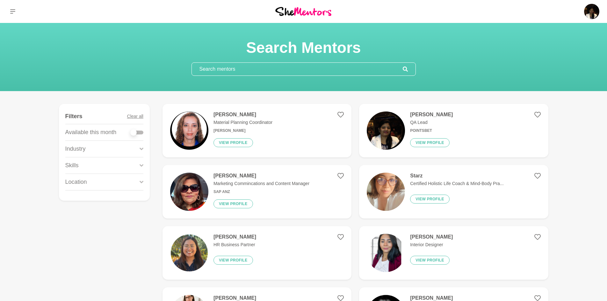
click at [378, 72] on input "text" at bounding box center [297, 69] width 211 height 13
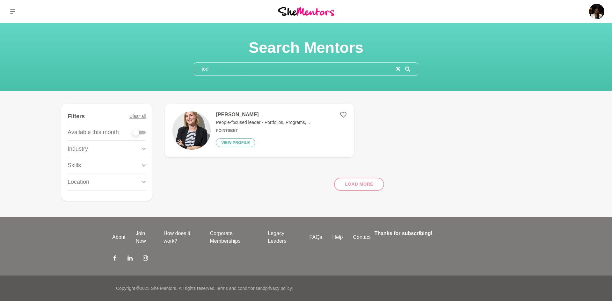
type input "jod"
click at [240, 112] on h4 "[PERSON_NAME]" at bounding box center [263, 114] width 94 height 6
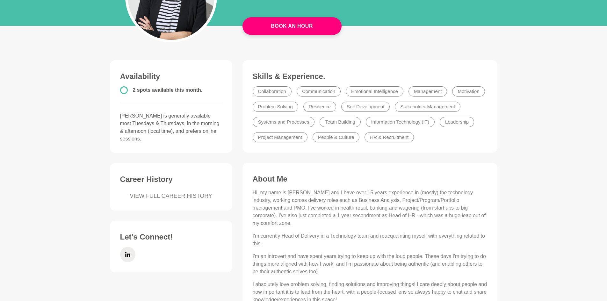
scroll to position [96, 0]
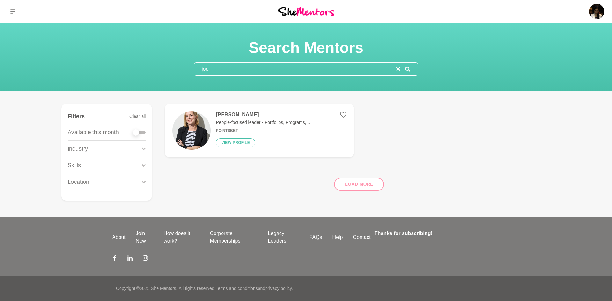
type input "jo"
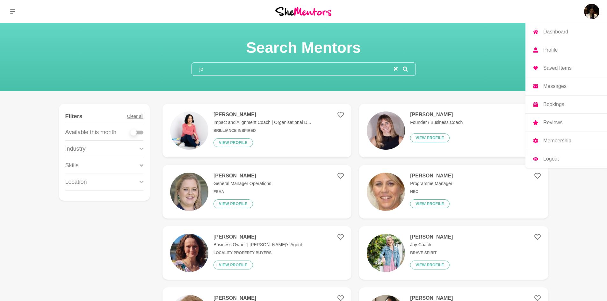
click at [552, 51] on p "Profile" at bounding box center [550, 49] width 14 height 5
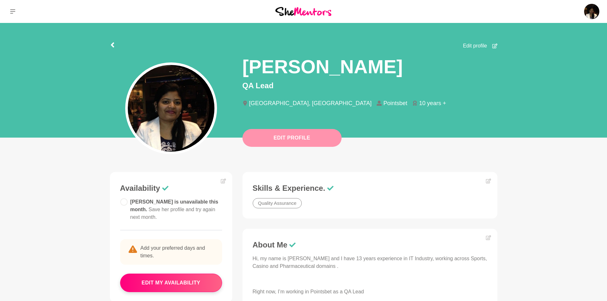
click at [297, 136] on button "Edit Profile" at bounding box center [291, 138] width 99 height 18
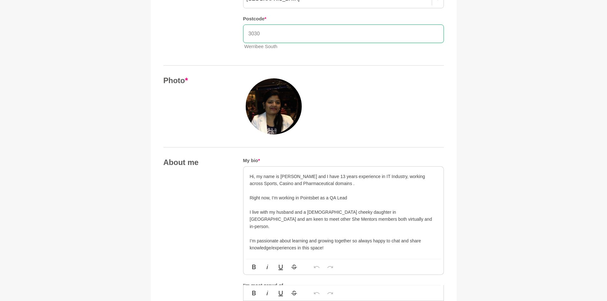
scroll to position [223, 0]
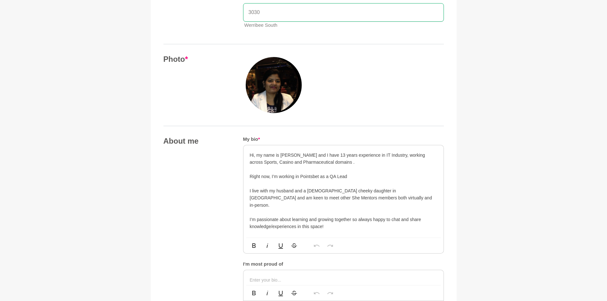
click at [335, 155] on p "Hi, my name is [PERSON_NAME] and I have 13 years experience in IT Industry, wor…" at bounding box center [343, 159] width 187 height 14
click at [279, 163] on p "Hi, my name is [PERSON_NAME] and I have 14 years experience in IT Industry, wor…" at bounding box center [343, 159] width 187 height 14
click at [289, 164] on p "Hi, my name is [PERSON_NAME] and I have 14 years experience in IT Industry, wor…" at bounding box center [343, 159] width 187 height 14
click at [352, 176] on p "Right now, I’m working in Pointsbet as a QA Lead" at bounding box center [343, 176] width 187 height 7
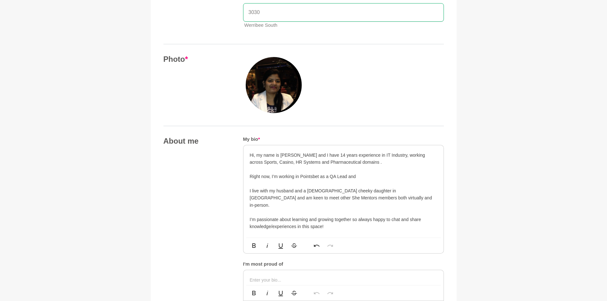
click at [283, 183] on p at bounding box center [343, 183] width 187 height 7
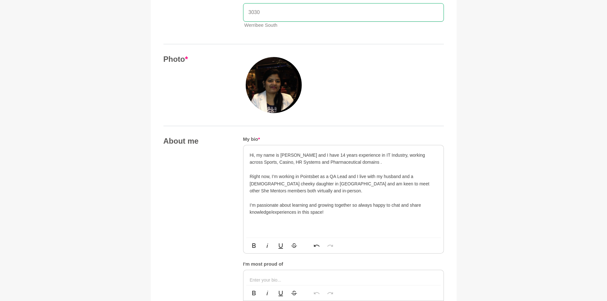
click at [365, 162] on p "Hi, my name is [PERSON_NAME] and I have 14 years experience in IT Industry, wor…" at bounding box center [343, 159] width 187 height 14
click at [370, 165] on p "Hi, my name is [PERSON_NAME] and I have 14 years experience in IT Industry, wor…" at bounding box center [343, 159] width 187 height 14
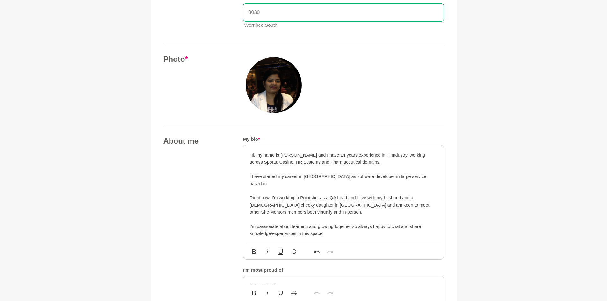
click at [368, 176] on p "I have started my career in [GEOGRAPHIC_DATA] as software developer in large se…" at bounding box center [343, 180] width 187 height 14
click at [430, 175] on p "I have started my career in [GEOGRAPHIC_DATA] as software developer in a multin…" at bounding box center [343, 180] width 187 height 14
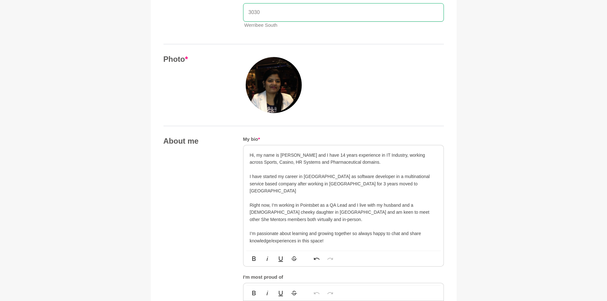
click at [379, 185] on p "I have started my career in [GEOGRAPHIC_DATA] as software developer in a multin…" at bounding box center [343, 183] width 187 height 21
click at [379, 184] on p "I have started my career in [GEOGRAPHIC_DATA] as software developer in a multin…" at bounding box center [343, 183] width 187 height 21
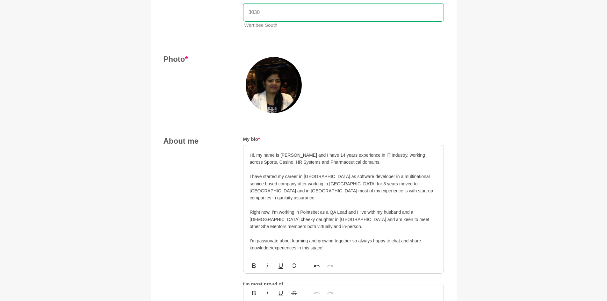
click at [283, 219] on p "Right now, I’m working in Pointsbet as a QA Lead and I live with my husband and…" at bounding box center [343, 219] width 187 height 21
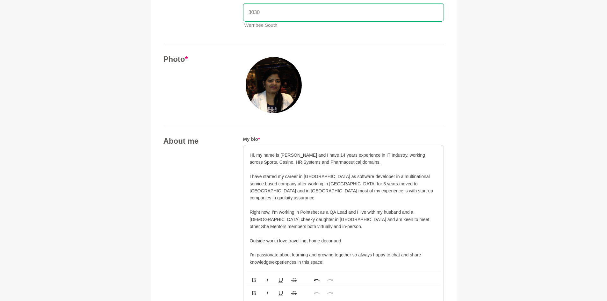
click at [322, 256] on p "I’m passionate about learning and growing together so always happy to chat and …" at bounding box center [343, 258] width 187 height 14
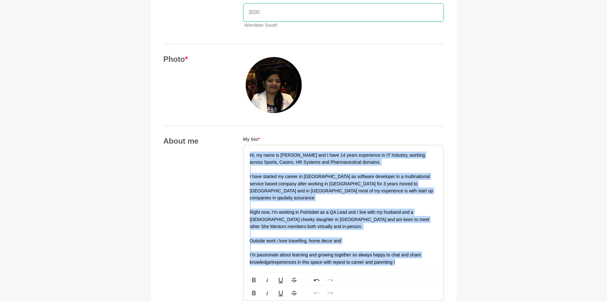
drag, startPoint x: 409, startPoint y: 257, endPoint x: 249, endPoint y: 156, distance: 188.9
click at [250, 156] on div "Hi, my name is [PERSON_NAME] and I have 14 years experience in IT Industry, wor…" at bounding box center [343, 209] width 187 height 114
copy div "Hi, my name is [PERSON_NAME] and I have 14 years experience in IT Industry, wor…"
